Goal: Task Accomplishment & Management: Manage account settings

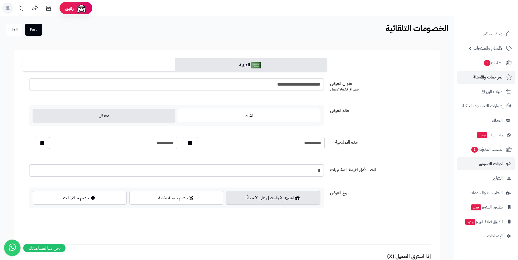
scroll to position [1, 0]
click at [493, 47] on span "الأقسام والمنتجات" at bounding box center [488, 48] width 30 height 8
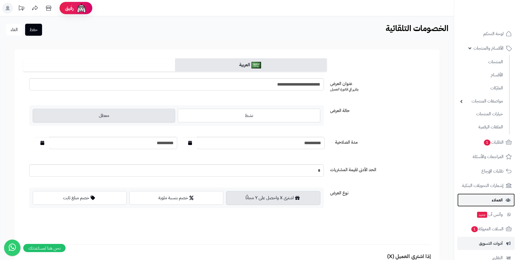
click at [493, 201] on span "العملاء" at bounding box center [496, 200] width 11 height 8
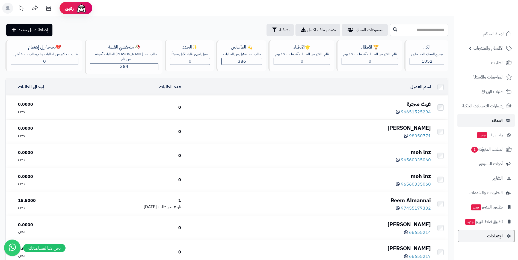
click at [494, 239] on span "الإعدادات" at bounding box center [495, 236] width 16 height 8
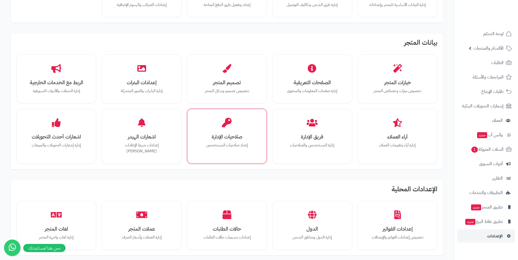
scroll to position [164, 0]
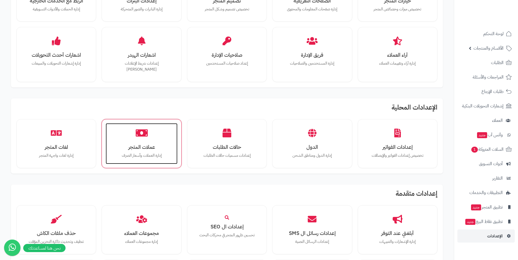
click at [143, 134] on div "عملات المتجر إدارة العملات وأسعار الصرف" at bounding box center [141, 143] width 71 height 41
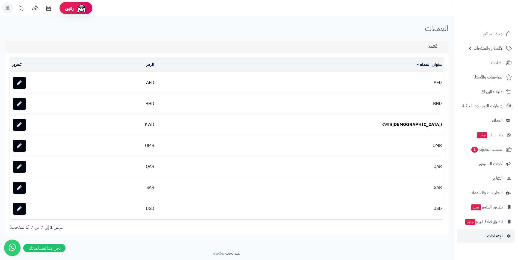
click at [498, 237] on span "الإعدادات" at bounding box center [495, 236] width 16 height 8
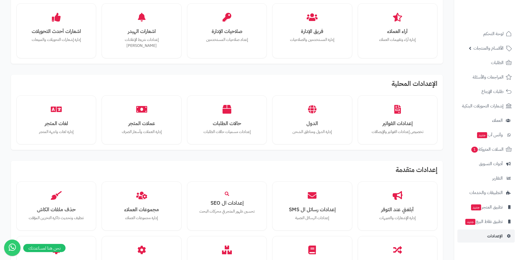
scroll to position [191, 0]
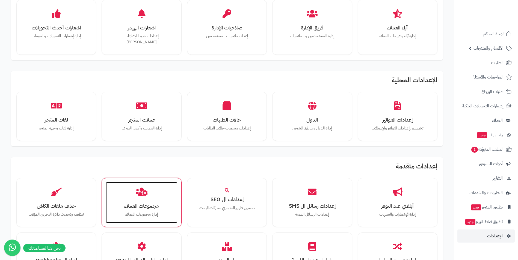
click at [112, 203] on h3 "مجموعات العملاء" at bounding box center [141, 206] width 61 height 6
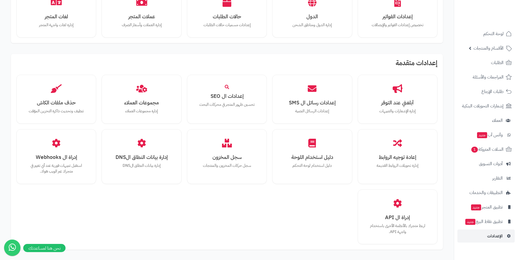
scroll to position [303, 0]
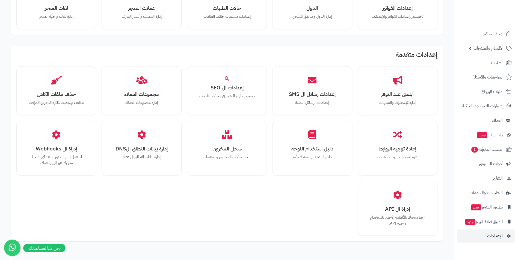
drag, startPoint x: 243, startPoint y: 207, endPoint x: 135, endPoint y: 194, distance: 109.1
click at [153, 213] on div "أبلغني عند التوفر إدارة الإشعارات والتنبيهات إعدادات رسائل ال SMS إعدادات الرسا…" at bounding box center [226, 151] width 421 height 170
drag, startPoint x: 240, startPoint y: 225, endPoint x: 190, endPoint y: 214, distance: 51.2
click at [190, 214] on div "أبلغني عند التوفر إدارة الإشعارات والتنبيهات إعدادات رسائل ال SMS إعدادات الرسا…" at bounding box center [226, 151] width 421 height 170
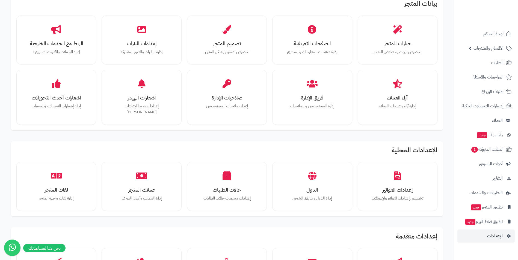
scroll to position [112, 0]
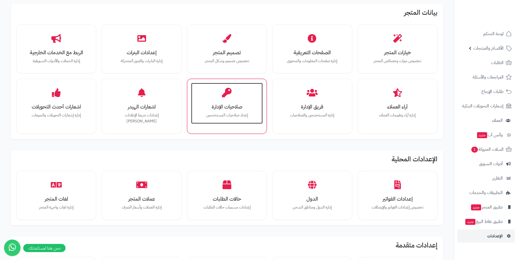
click at [250, 115] on p "إعداد صلاحيات المستخدمين" at bounding box center [226, 115] width 61 height 6
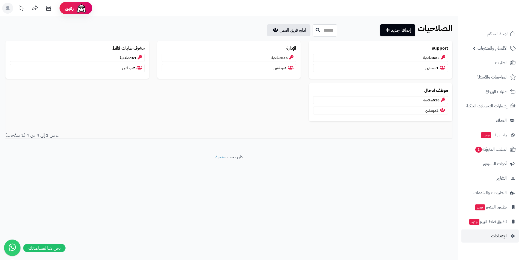
drag, startPoint x: 195, startPoint y: 126, endPoint x: 133, endPoint y: 126, distance: 61.1
click at [133, 126] on div "support 682 صلاحية 1 موظفين الإدارة 636 صلاحية 1 موظفين مشرف طلبات فقط 464 صلاح…" at bounding box center [228, 86] width 447 height 91
click at [37, 10] on icon at bounding box center [34, 8] width 11 height 11
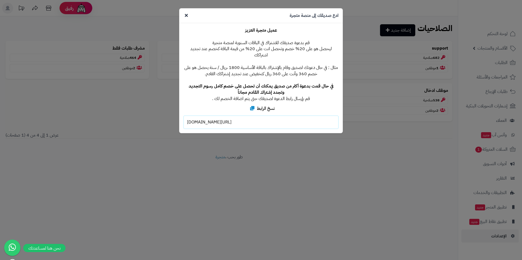
click at [186, 15] on icon at bounding box center [186, 15] width 3 height 4
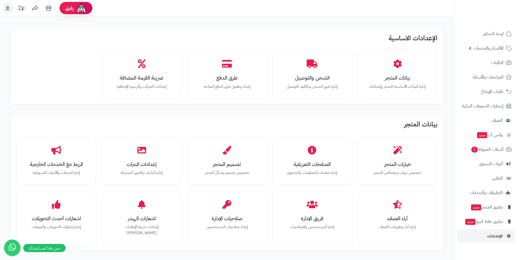
scroll to position [112, 0]
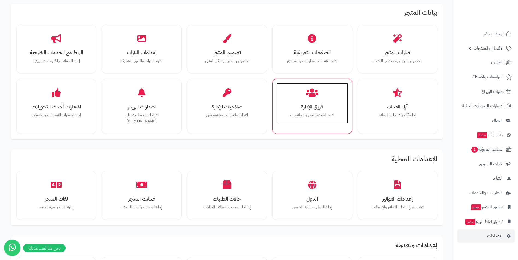
click at [337, 114] on p "إدارة المستخدمين والصلاحيات" at bounding box center [312, 115] width 61 height 6
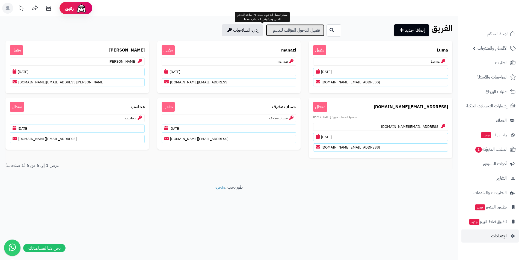
click at [276, 32] on link "تفعيل الدخول المؤقت للدعم" at bounding box center [295, 30] width 58 height 12
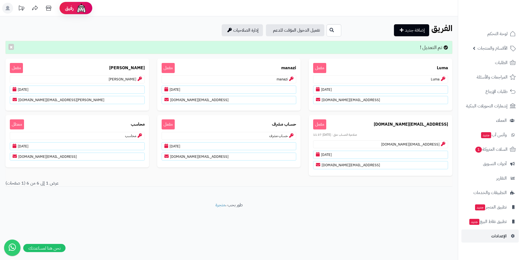
drag, startPoint x: 377, startPoint y: 204, endPoint x: 282, endPoint y: 207, distance: 94.2
click at [282, 207] on footer "طور بحب ، متجرة" at bounding box center [229, 215] width 458 height 27
